Goal: Use online tool/utility

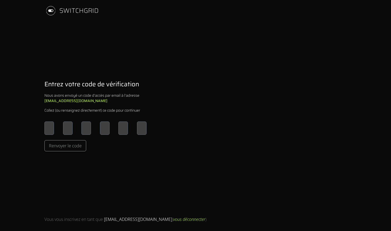
type input "*"
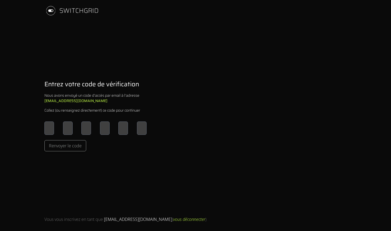
type input "*"
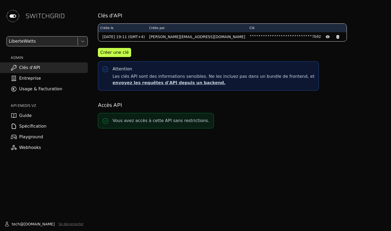
click at [165, 161] on div "**********" at bounding box center [240, 115] width 301 height 231
click at [30, 136] on link "Playground" at bounding box center [44, 136] width 88 height 11
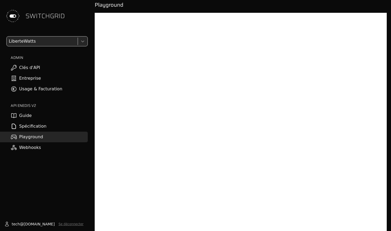
scroll to position [6, 0]
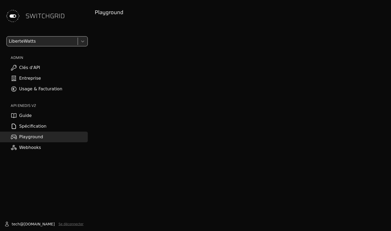
click at [29, 137] on link "Playground" at bounding box center [44, 136] width 88 height 11
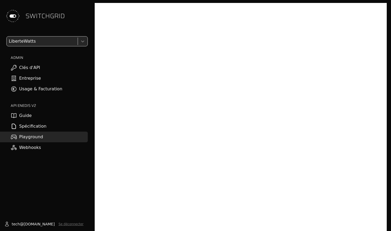
scroll to position [16, 0]
